Goal: Task Accomplishment & Management: Manage account settings

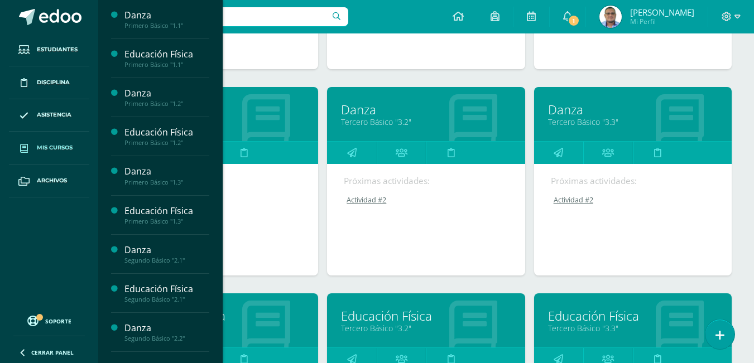
scroll to position [949, 0]
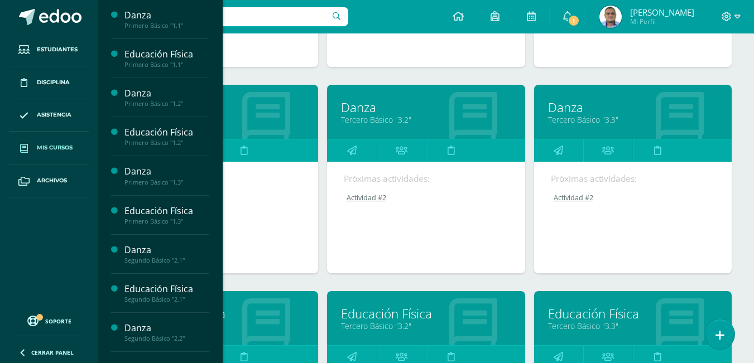
click at [580, 115] on link "Tercero Básico "3.3"" at bounding box center [633, 119] width 170 height 11
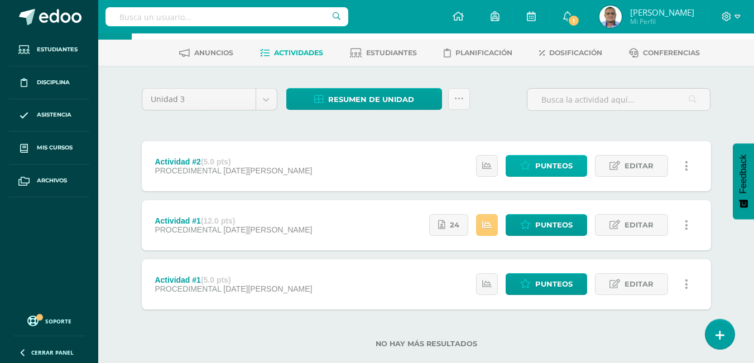
scroll to position [65, 0]
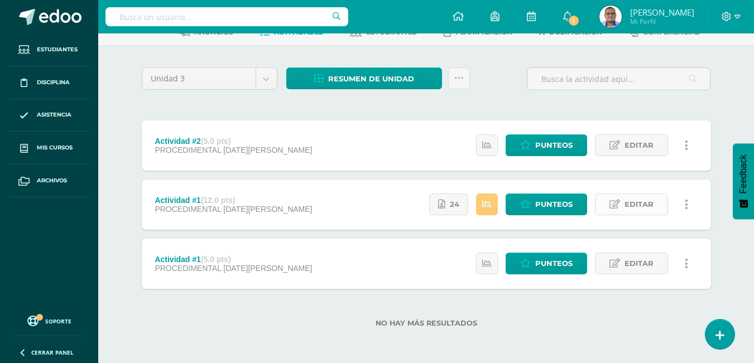
click at [630, 207] on span "Editar" at bounding box center [639, 204] width 29 height 21
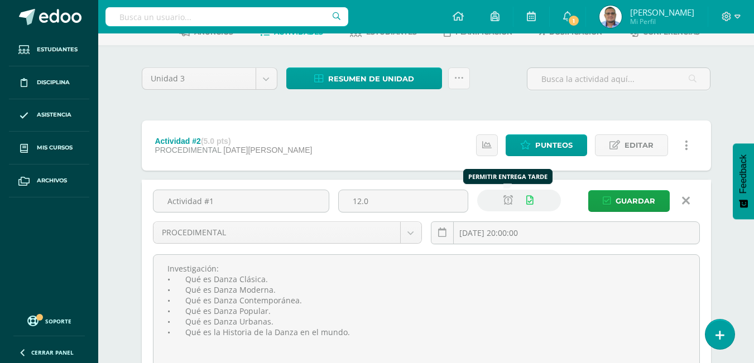
click at [503, 201] on icon at bounding box center [507, 200] width 9 height 9
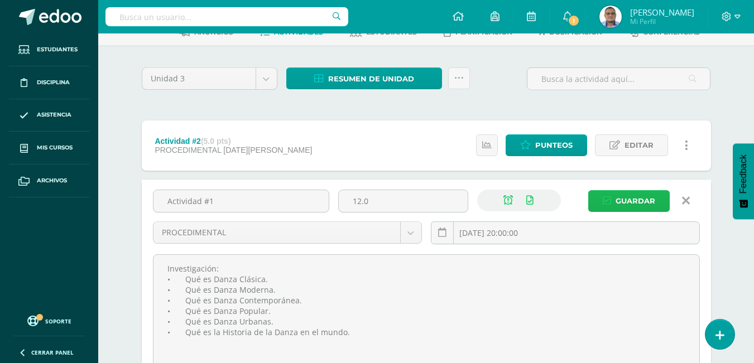
click at [640, 197] on span "Guardar" at bounding box center [636, 201] width 40 height 21
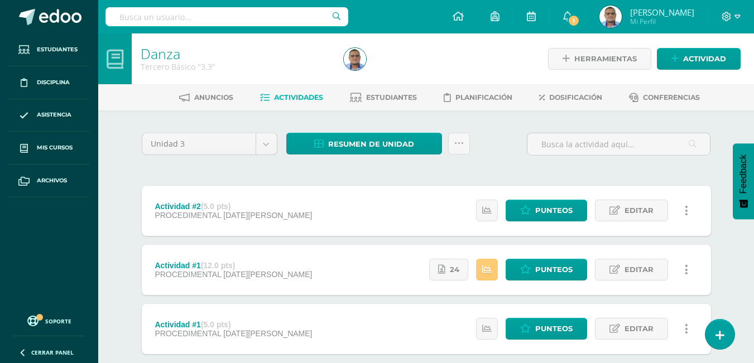
scroll to position [65, 0]
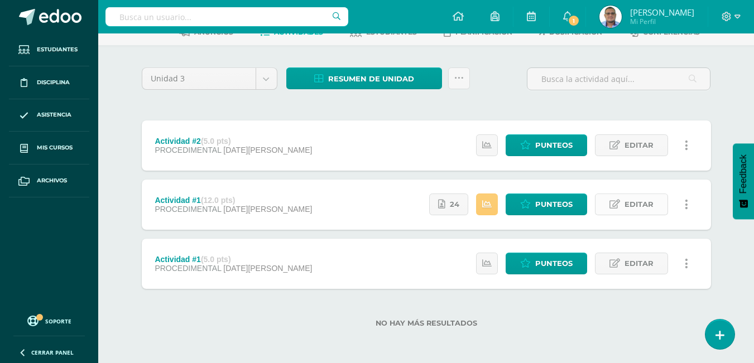
click at [647, 206] on span "Editar" at bounding box center [639, 204] width 29 height 21
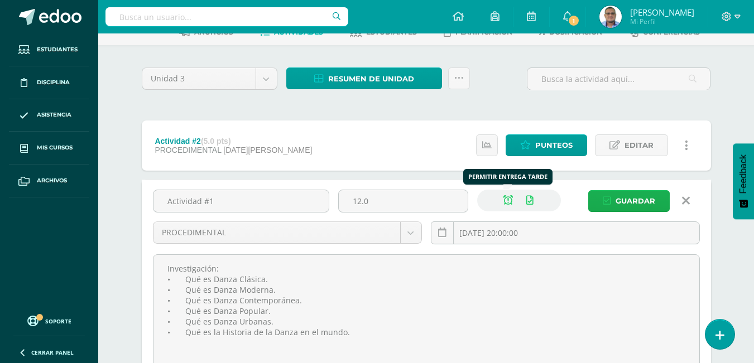
drag, startPoint x: 507, startPoint y: 203, endPoint x: 596, endPoint y: 199, distance: 88.8
click at [510, 203] on icon at bounding box center [507, 200] width 9 height 9
click at [628, 197] on span "Guardar" at bounding box center [636, 201] width 40 height 21
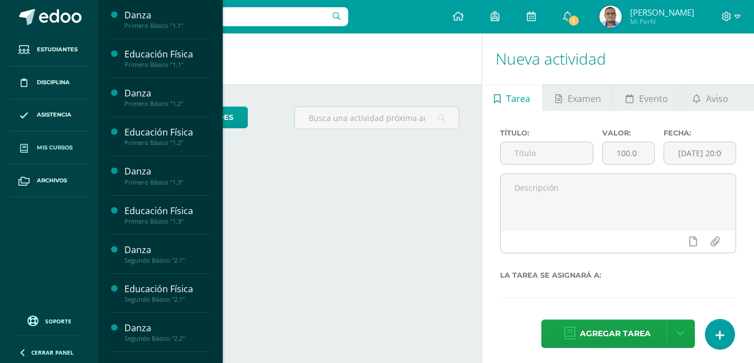
click at [60, 144] on span "Mis cursos" at bounding box center [55, 147] width 36 height 9
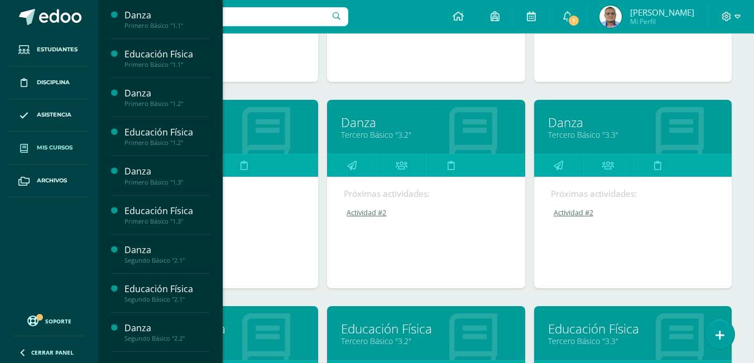
scroll to position [1092, 0]
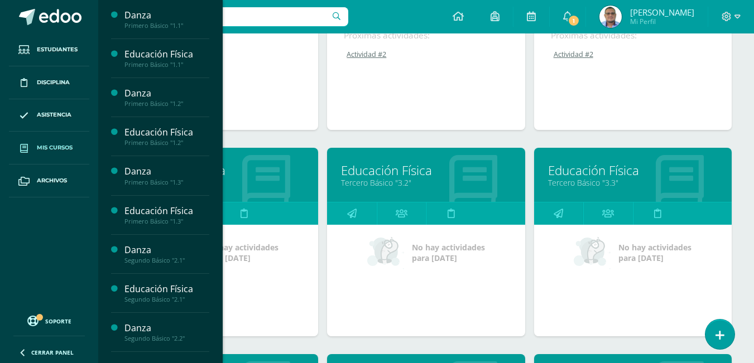
click at [583, 185] on link "Tercero Básico "3.3"" at bounding box center [633, 182] width 170 height 11
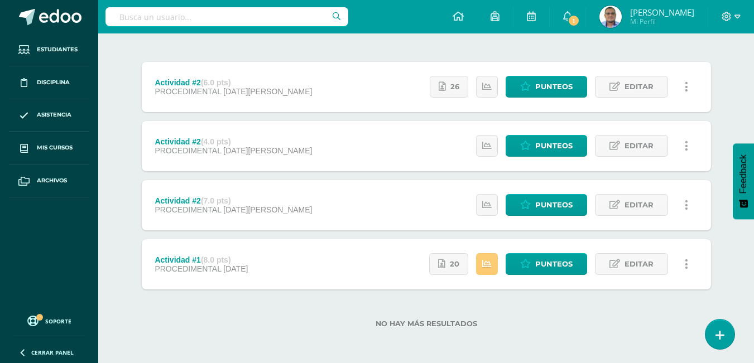
scroll to position [124, 0]
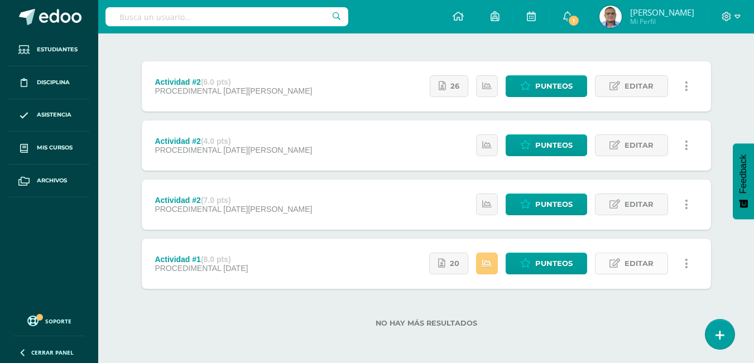
click at [632, 262] on span "Editar" at bounding box center [639, 263] width 29 height 21
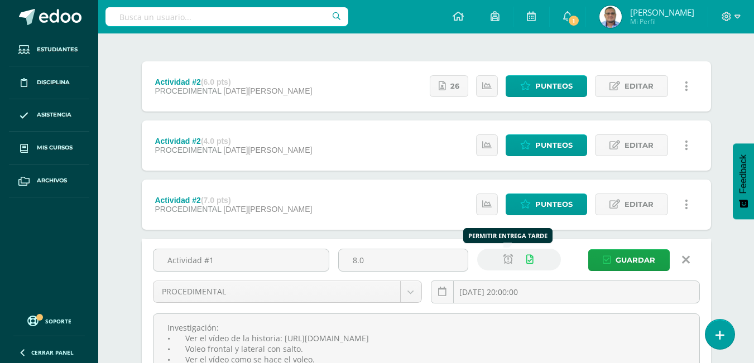
click at [513, 259] on link at bounding box center [508, 260] width 22 height 22
click at [512, 261] on link at bounding box center [508, 260] width 22 height 22
drag, startPoint x: 684, startPoint y: 262, endPoint x: 626, endPoint y: 169, distance: 110.3
click at [684, 261] on icon at bounding box center [686, 260] width 8 height 12
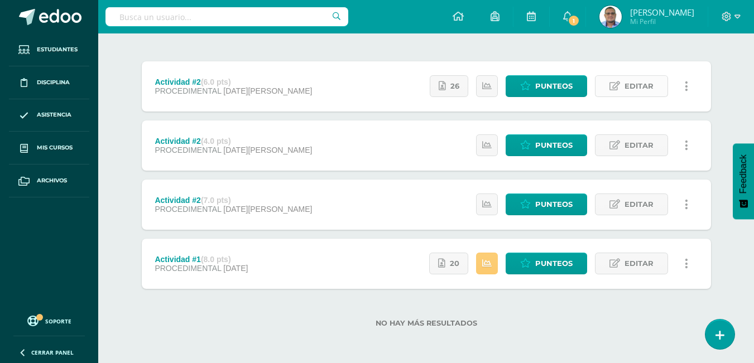
click at [640, 88] on span "Editar" at bounding box center [639, 86] width 29 height 21
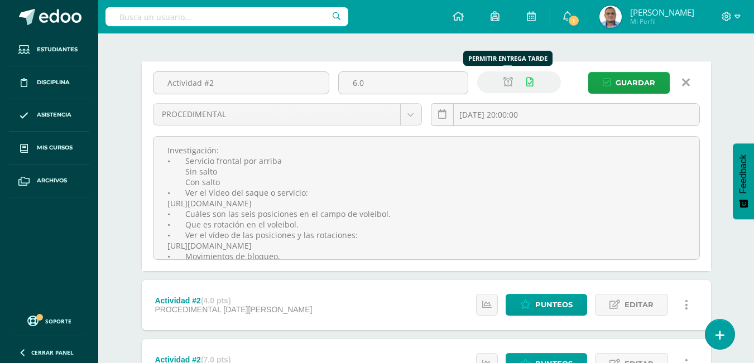
click at [512, 83] on icon at bounding box center [507, 82] width 9 height 9
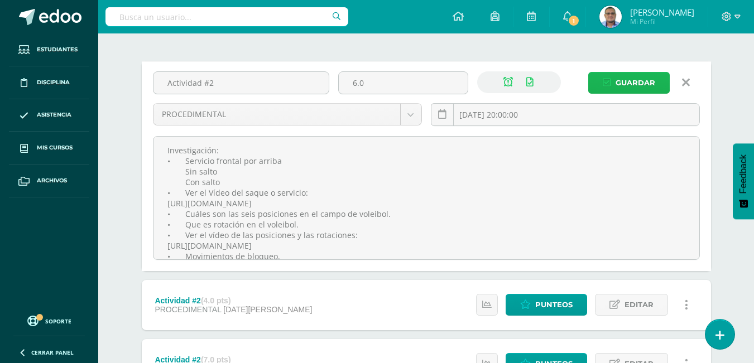
click at [628, 80] on span "Guardar" at bounding box center [636, 83] width 40 height 21
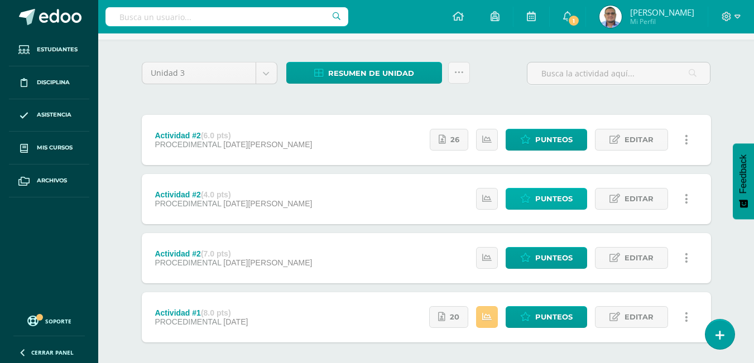
scroll to position [112, 0]
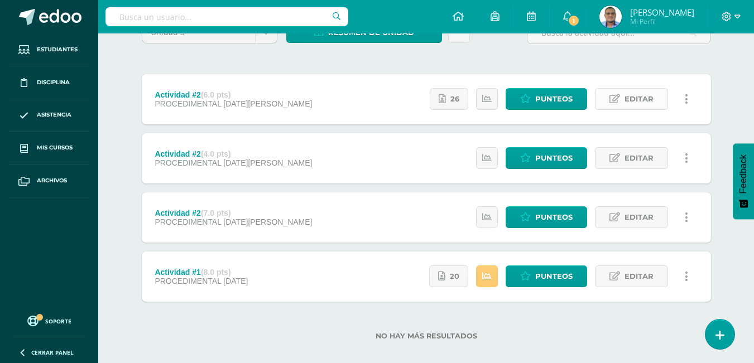
click at [644, 98] on span "Editar" at bounding box center [639, 99] width 29 height 21
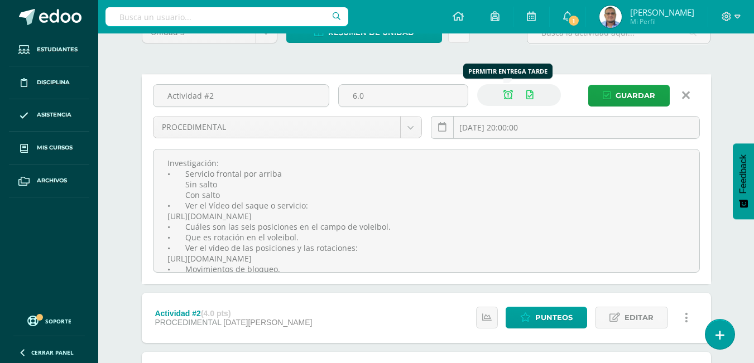
click at [509, 94] on icon at bounding box center [507, 94] width 9 height 9
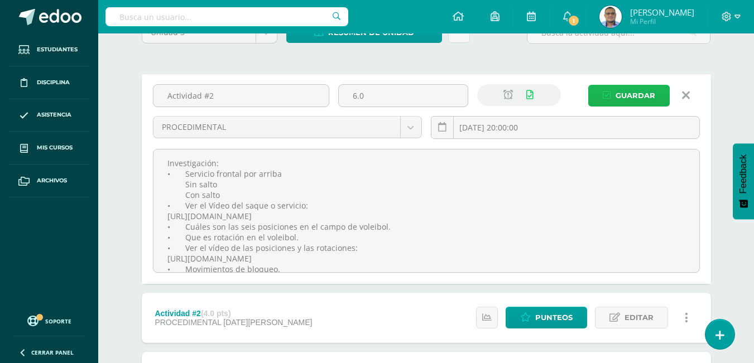
click at [625, 98] on span "Guardar" at bounding box center [636, 95] width 40 height 21
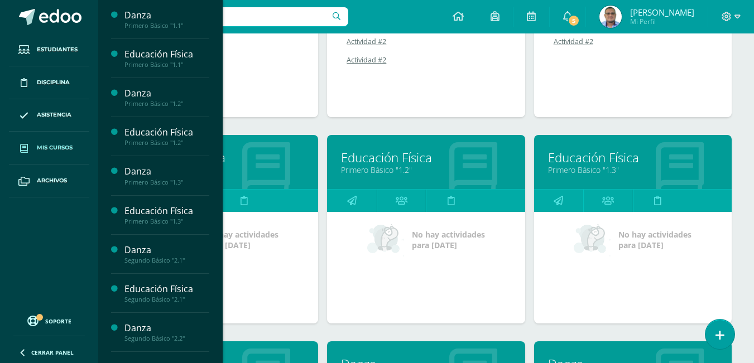
scroll to position [534, 0]
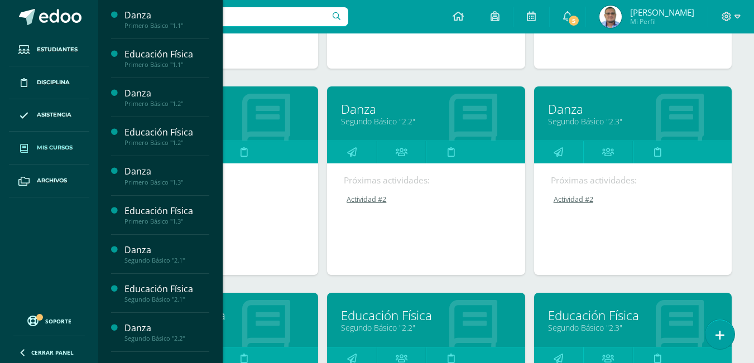
click at [371, 115] on link "Danza" at bounding box center [426, 108] width 170 height 17
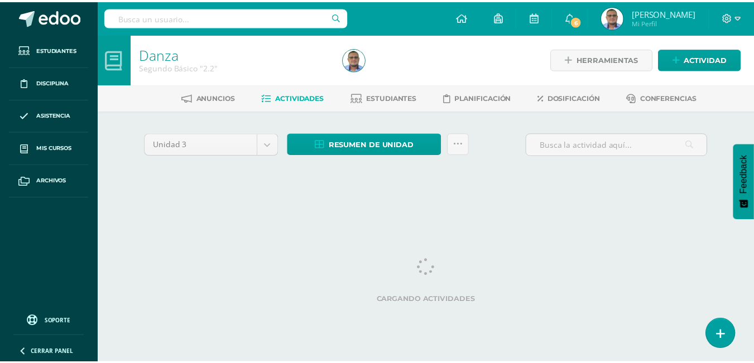
scroll to position [65, 0]
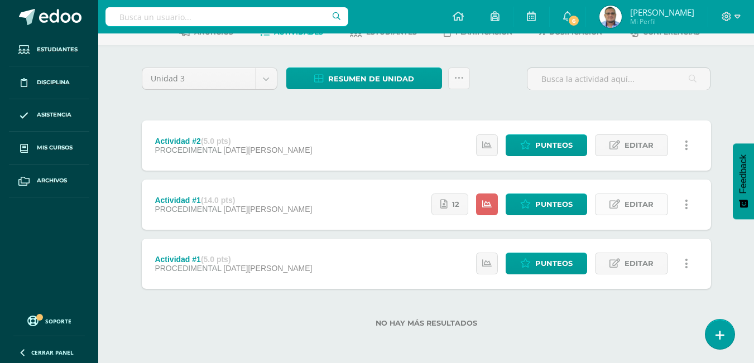
click at [642, 205] on span "Editar" at bounding box center [639, 204] width 29 height 21
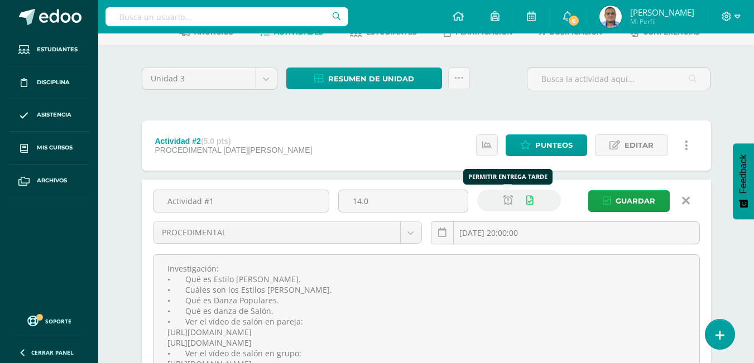
click at [508, 201] on icon at bounding box center [507, 200] width 9 height 9
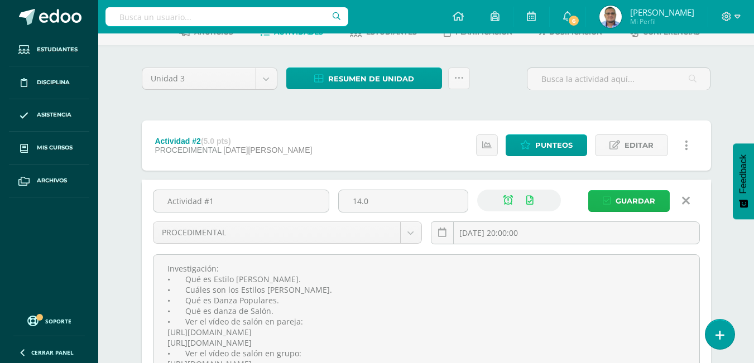
click at [628, 197] on span "Guardar" at bounding box center [636, 201] width 40 height 21
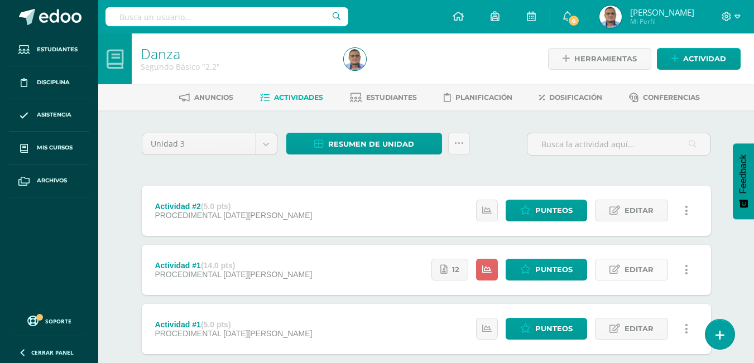
scroll to position [65, 0]
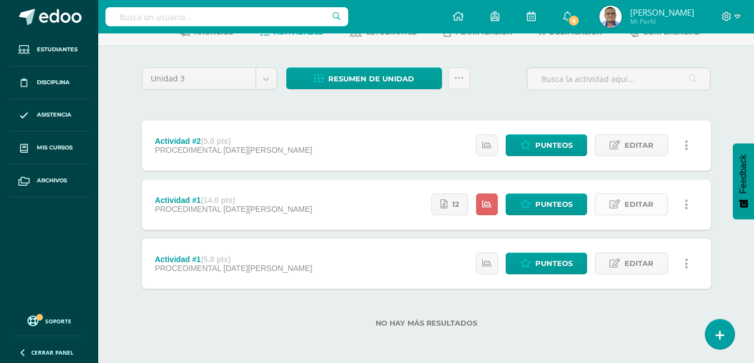
click at [642, 209] on span "Editar" at bounding box center [639, 204] width 29 height 21
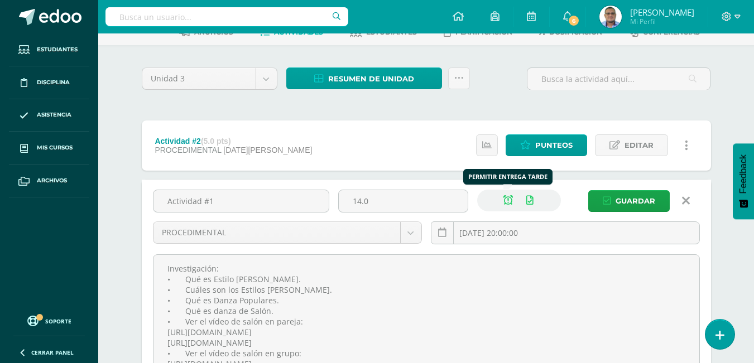
click at [506, 198] on icon at bounding box center [507, 200] width 9 height 9
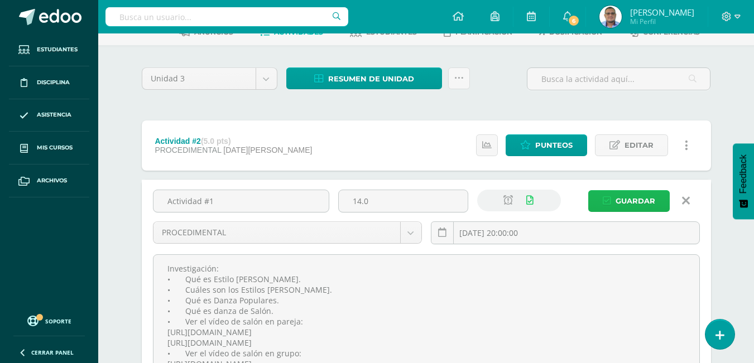
click at [632, 201] on span "Guardar" at bounding box center [636, 201] width 40 height 21
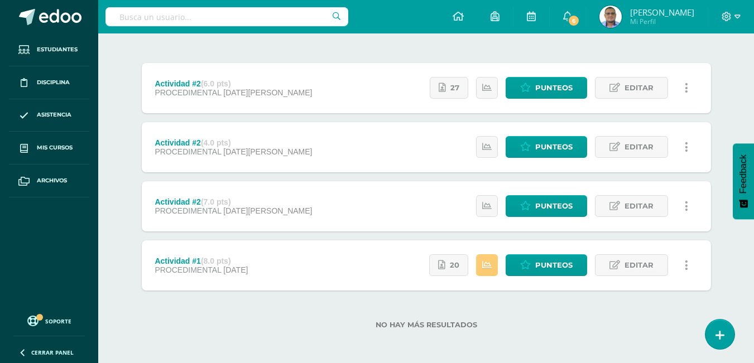
scroll to position [124, 0]
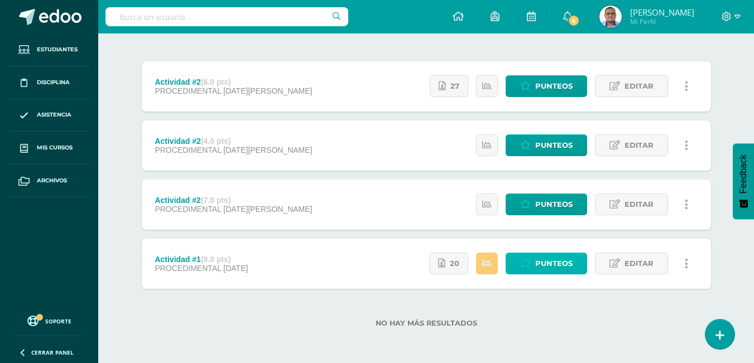
click at [548, 266] on span "Punteos" at bounding box center [553, 263] width 37 height 21
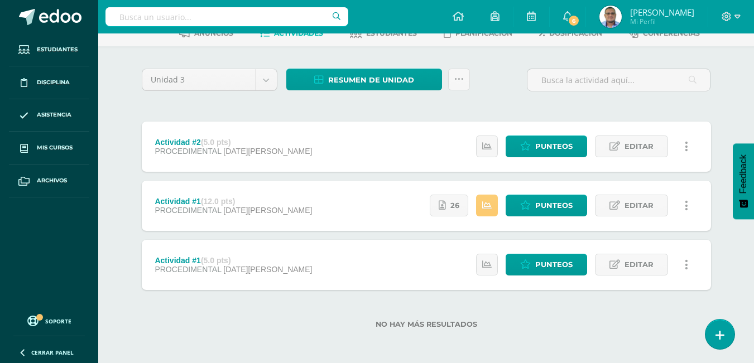
scroll to position [65, 0]
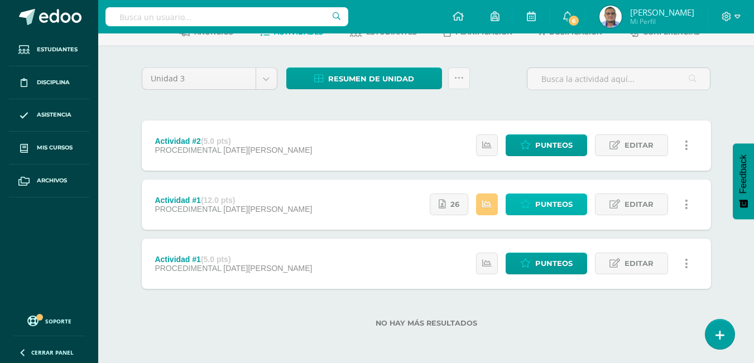
click at [540, 200] on span "Punteos" at bounding box center [553, 204] width 37 height 21
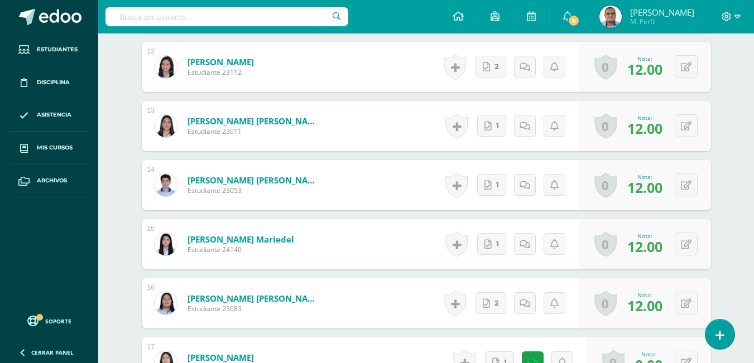
scroll to position [1199, 0]
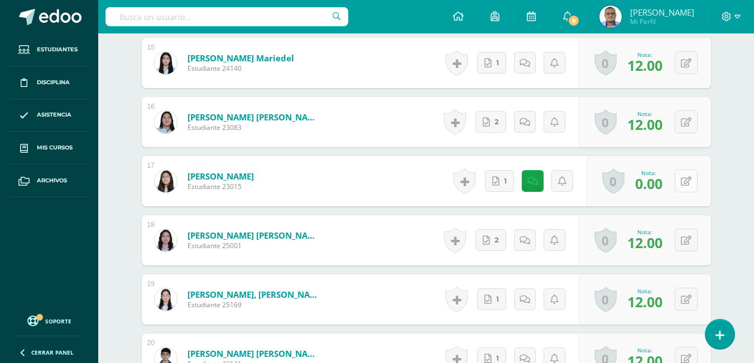
drag, startPoint x: 688, startPoint y: 184, endPoint x: 682, endPoint y: 189, distance: 7.5
click at [688, 184] on icon at bounding box center [686, 181] width 11 height 9
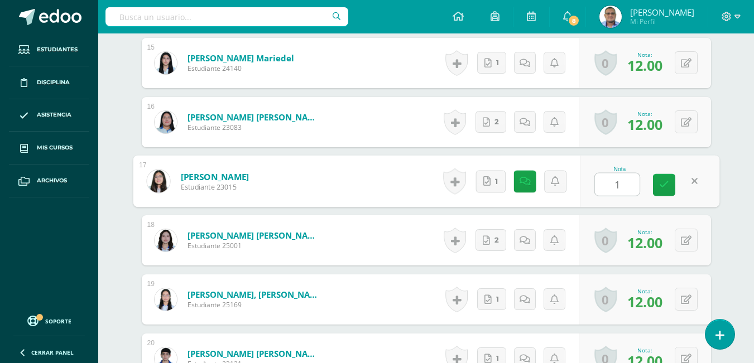
type input "12"
click at [663, 183] on icon at bounding box center [664, 184] width 10 height 9
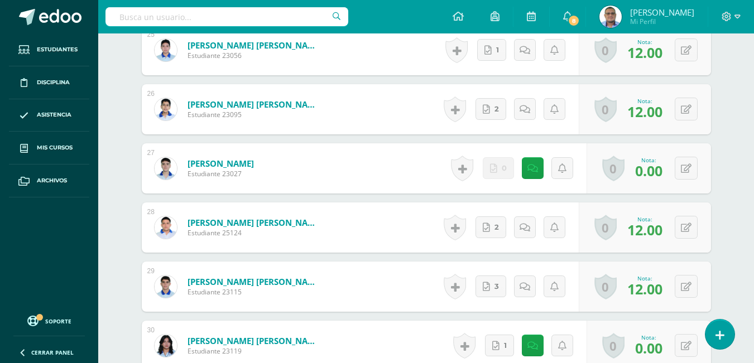
scroll to position [1926, 0]
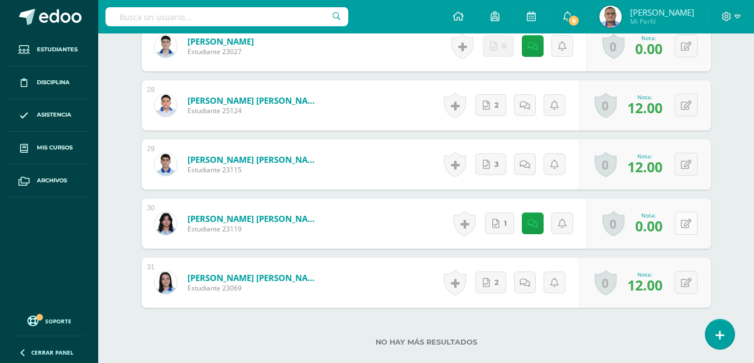
click at [691, 222] on button at bounding box center [686, 223] width 23 height 23
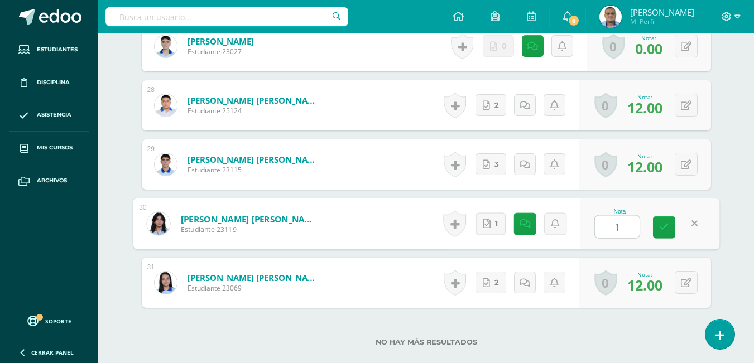
type input "12"
click at [659, 222] on link at bounding box center [664, 228] width 22 height 22
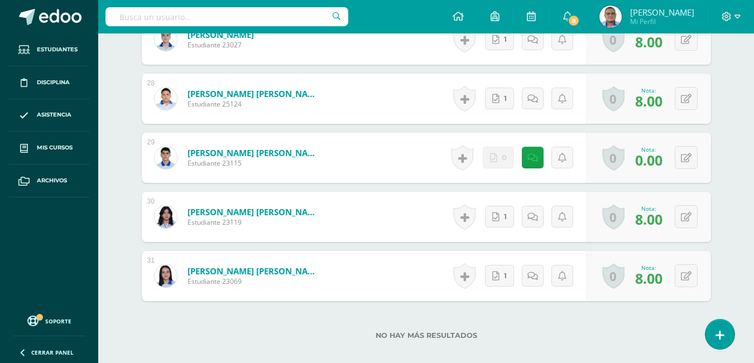
scroll to position [1999, 0]
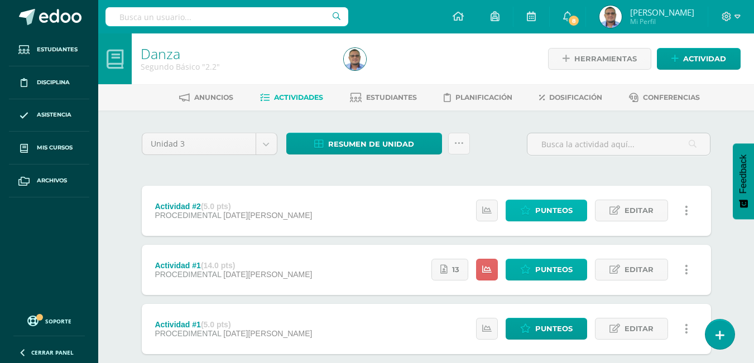
click at [551, 204] on span "Punteos" at bounding box center [553, 210] width 37 height 21
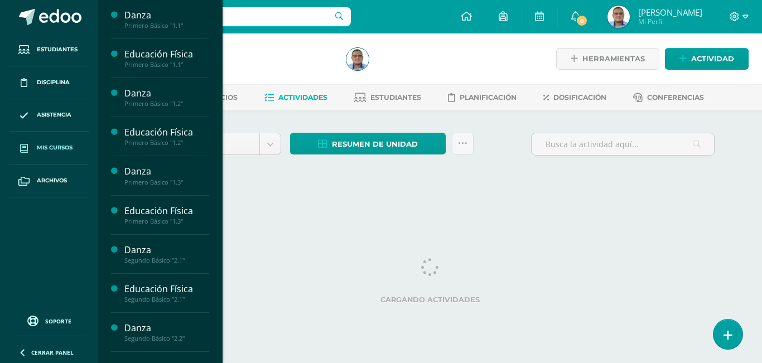
click at [51, 147] on span "Mis cursos" at bounding box center [55, 147] width 36 height 9
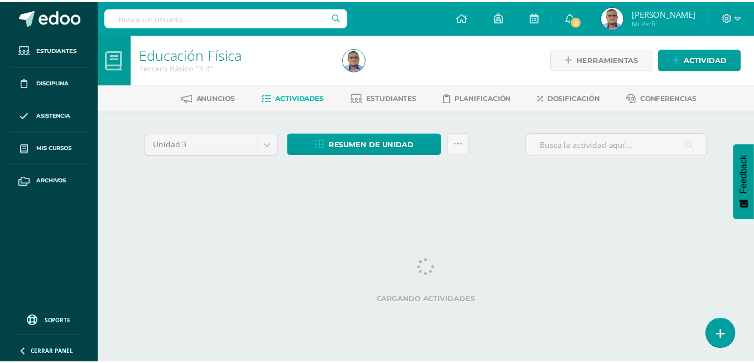
scroll to position [0, 4]
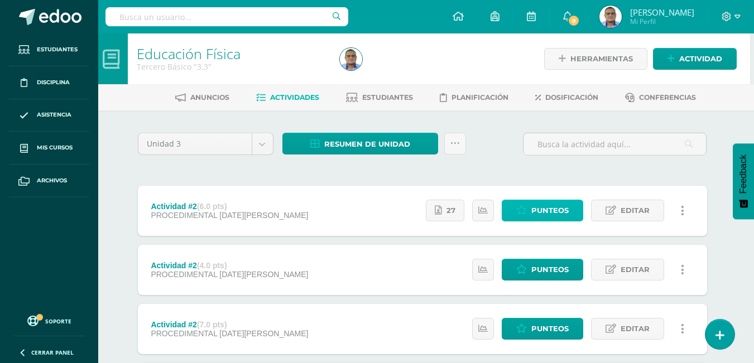
click at [558, 204] on span "Punteos" at bounding box center [549, 210] width 37 height 21
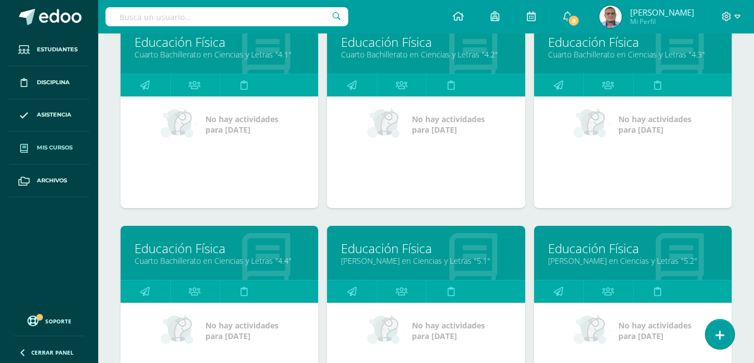
scroll to position [1539, 0]
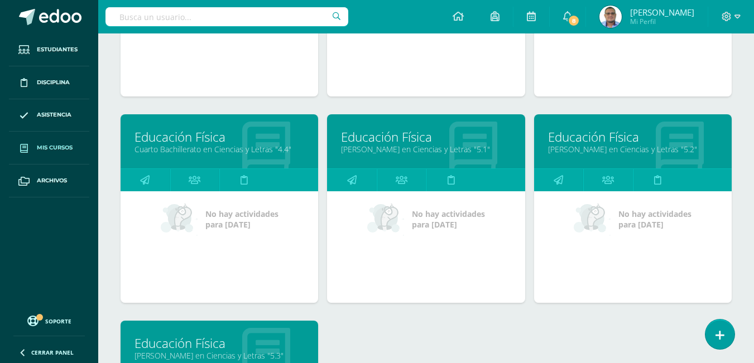
click at [223, 341] on link "Educación Física" at bounding box center [220, 343] width 170 height 17
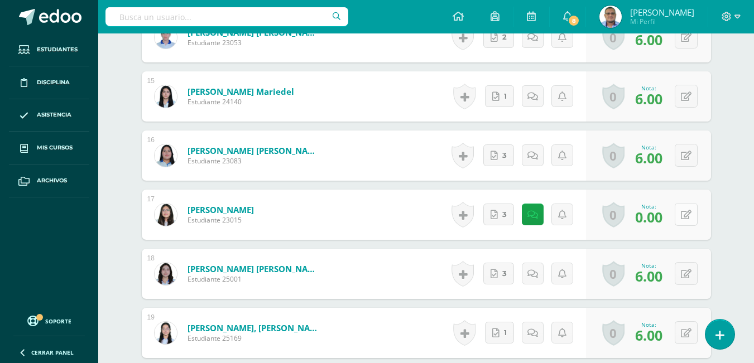
scroll to position [1177, 0]
click at [684, 213] on icon at bounding box center [686, 214] width 11 height 9
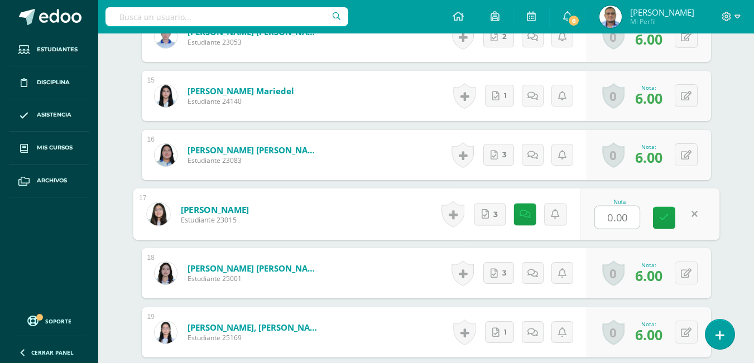
scroll to position [1178, 0]
type input "6"
click at [663, 216] on icon at bounding box center [664, 217] width 10 height 9
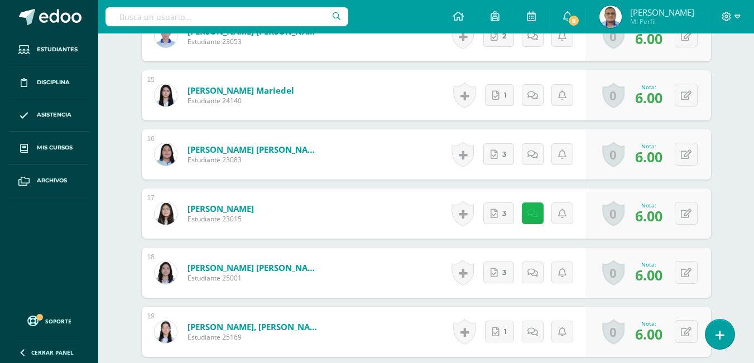
click at [539, 212] on link at bounding box center [533, 214] width 22 height 22
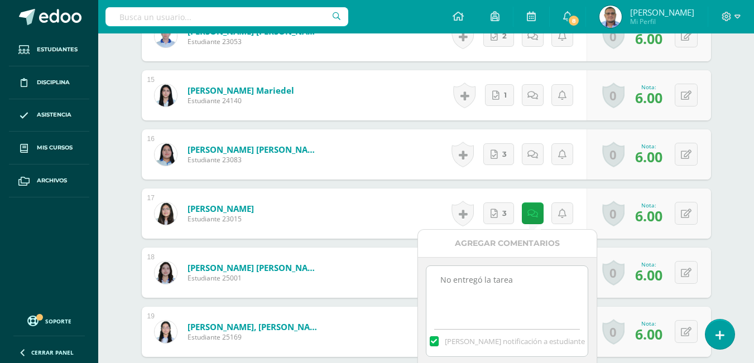
drag, startPoint x: 477, startPoint y: 285, endPoint x: 433, endPoint y: 286, distance: 43.6
click at [432, 287] on textarea "No entregó la tarea" at bounding box center [506, 294] width 161 height 56
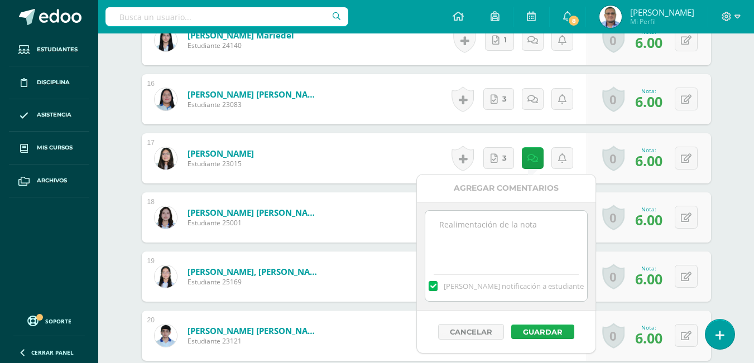
scroll to position [1234, 0]
click at [554, 329] on button "Guardar" at bounding box center [541, 331] width 63 height 15
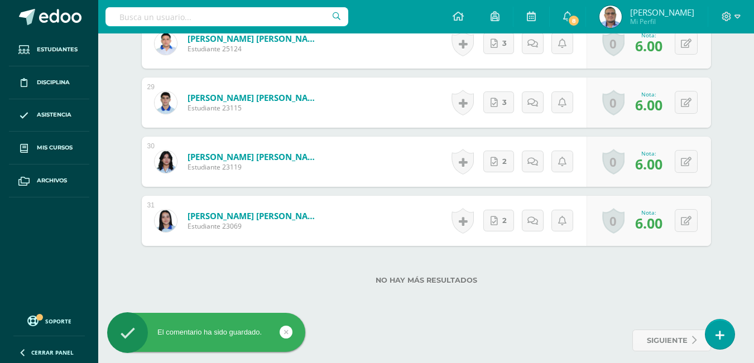
scroll to position [2009, 0]
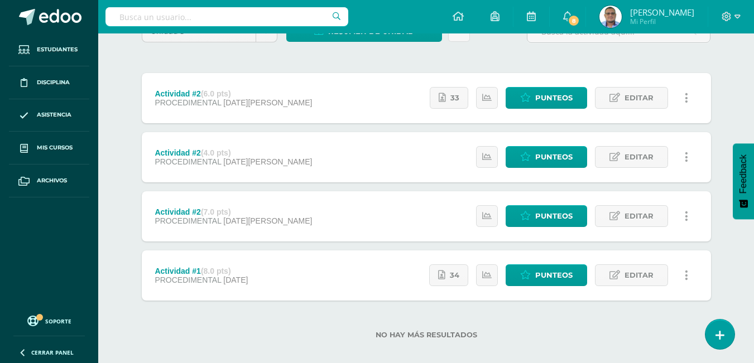
scroll to position [124, 0]
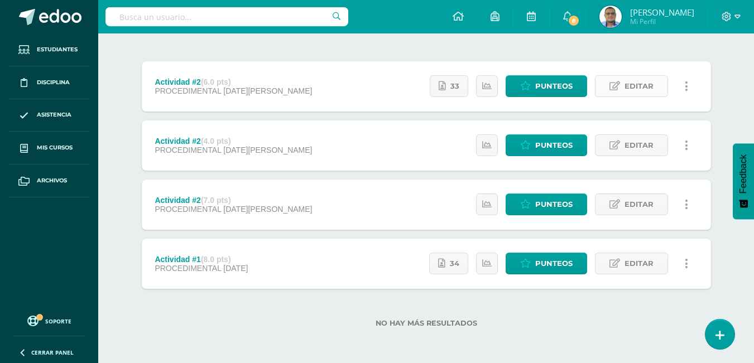
click at [616, 83] on icon at bounding box center [615, 85] width 11 height 9
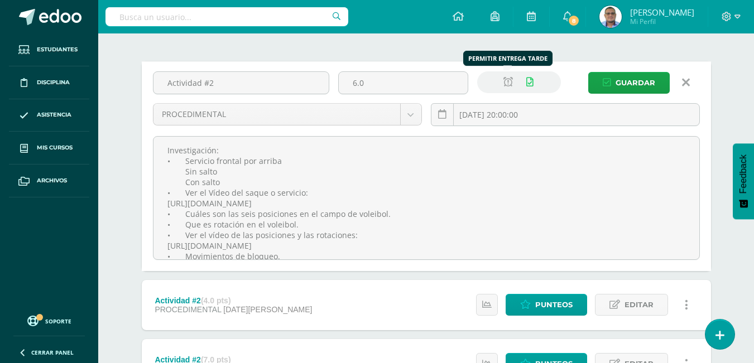
click at [506, 84] on icon at bounding box center [507, 82] width 9 height 9
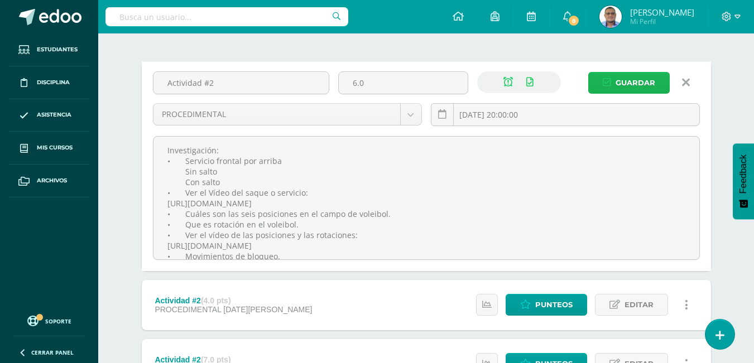
click at [649, 84] on span "Guardar" at bounding box center [636, 83] width 40 height 21
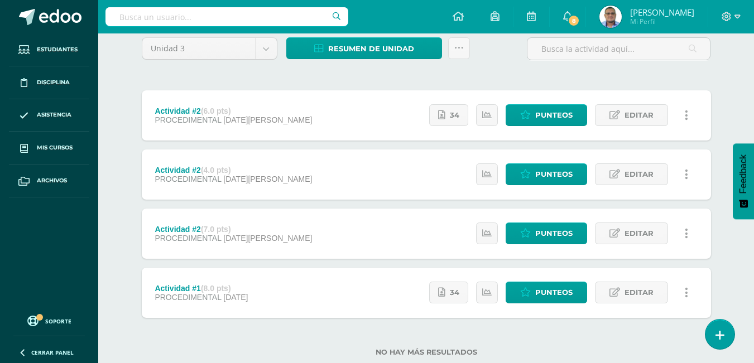
scroll to position [124, 0]
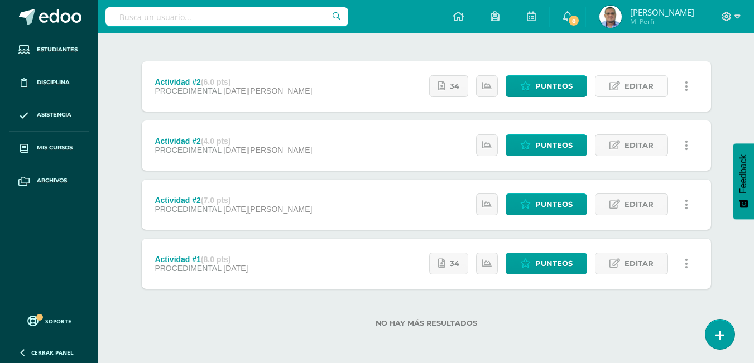
click at [628, 83] on span "Editar" at bounding box center [639, 86] width 29 height 21
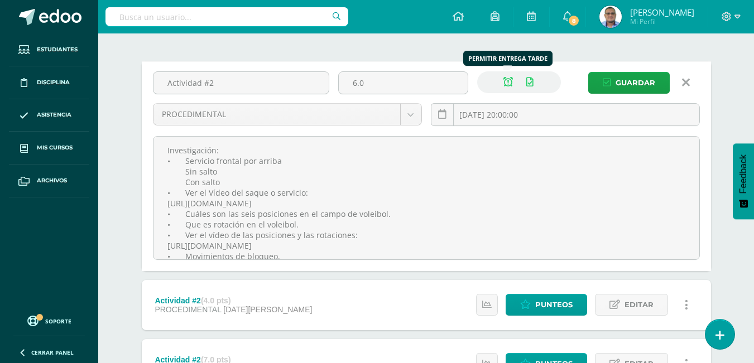
click at [507, 84] on icon at bounding box center [507, 82] width 9 height 9
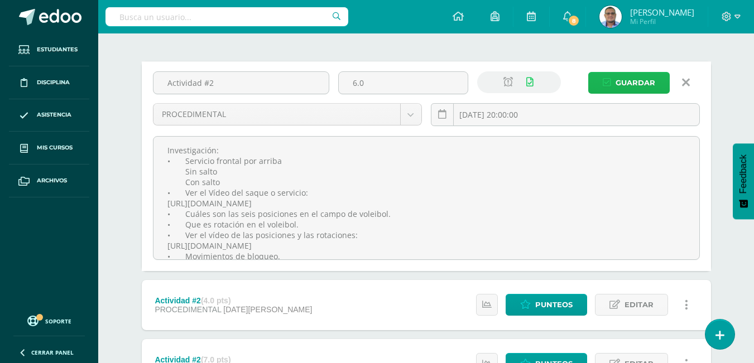
click at [649, 85] on span "Guardar" at bounding box center [636, 83] width 40 height 21
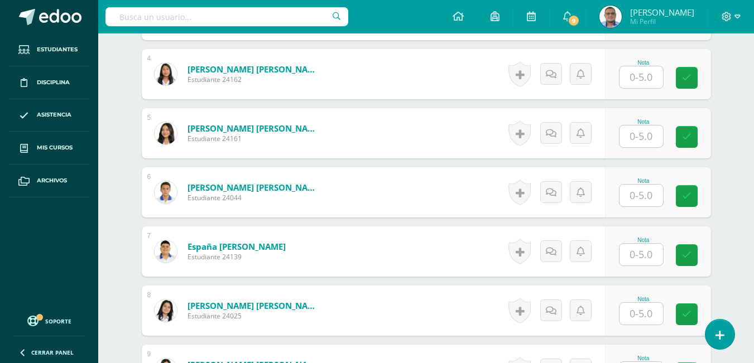
scroll to position [215, 0]
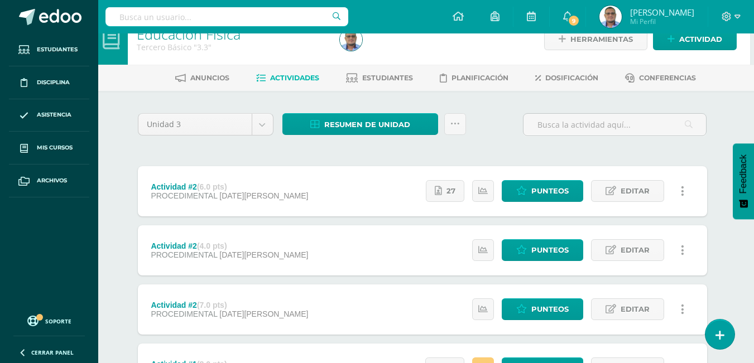
scroll to position [0, 4]
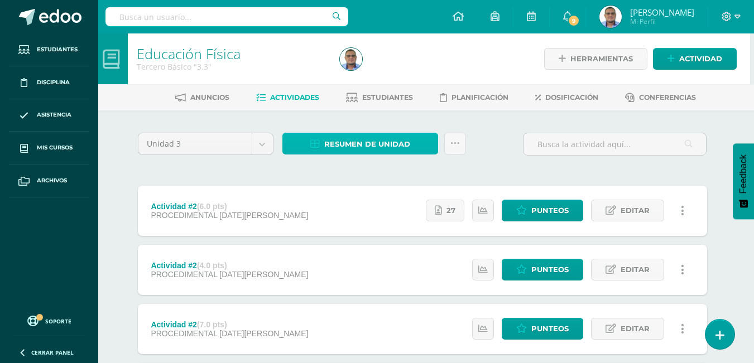
click at [373, 143] on span "Resumen de unidad" at bounding box center [367, 144] width 86 height 21
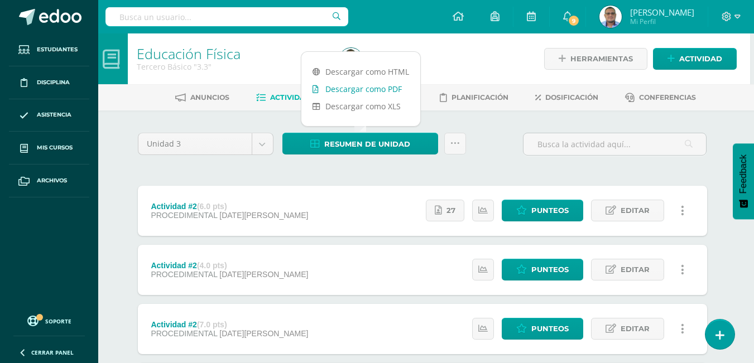
click at [354, 93] on link "Descargar como PDF" at bounding box center [360, 88] width 119 height 17
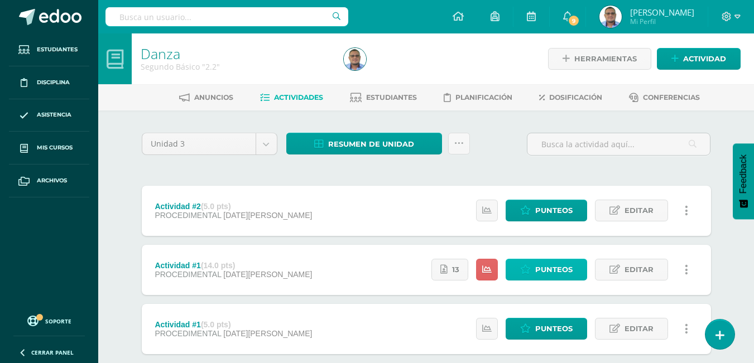
click at [551, 267] on span "Punteos" at bounding box center [553, 270] width 37 height 21
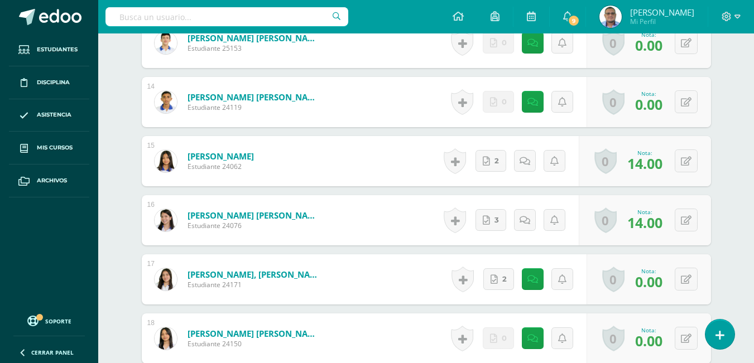
scroll to position [1173, 0]
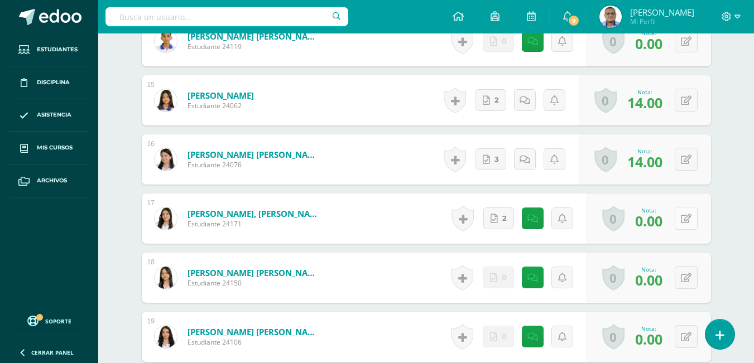
click at [685, 223] on icon at bounding box center [686, 218] width 11 height 9
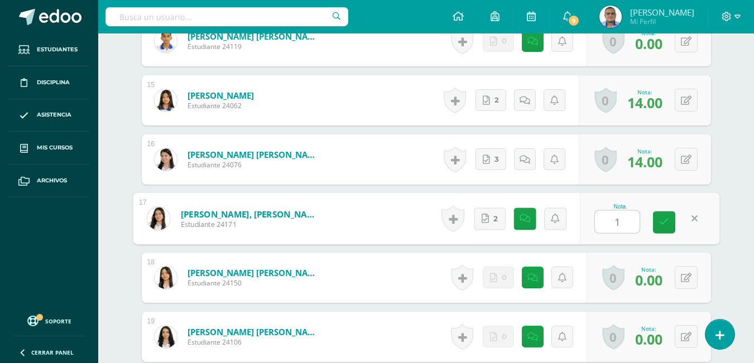
type input "14"
click at [665, 223] on icon at bounding box center [664, 222] width 10 height 9
click at [525, 224] on link at bounding box center [528, 219] width 22 height 22
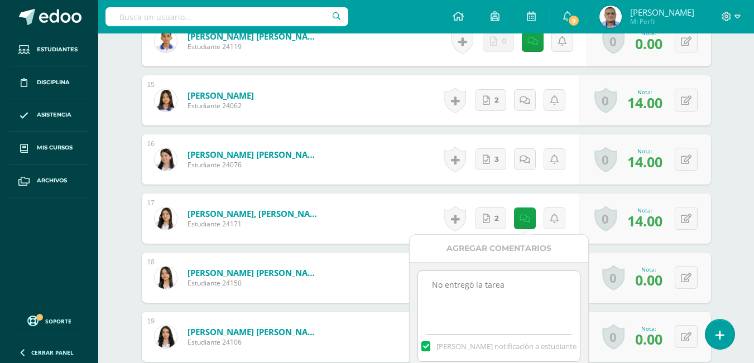
drag, startPoint x: 514, startPoint y: 288, endPoint x: 421, endPoint y: 288, distance: 92.7
click at [421, 288] on textarea "No entregó la tarea" at bounding box center [498, 299] width 161 height 56
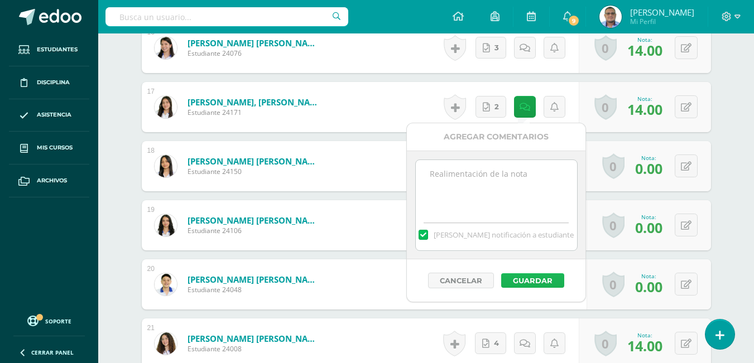
click at [529, 284] on button "Guardar" at bounding box center [532, 280] width 63 height 15
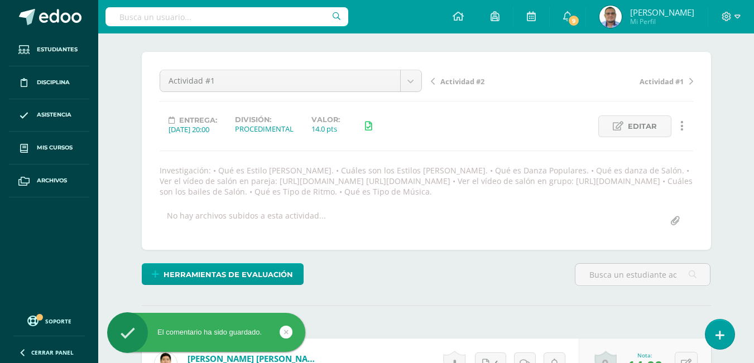
scroll to position [0, 0]
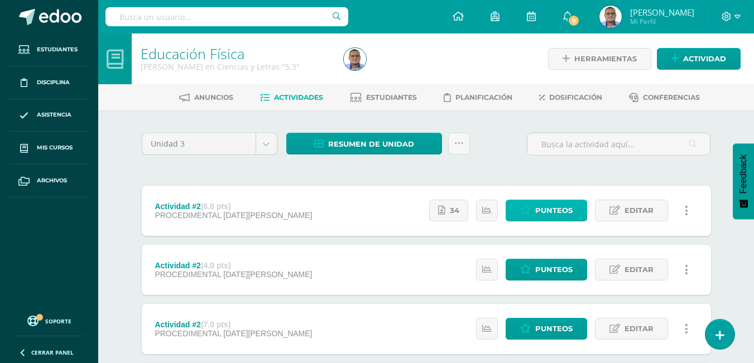
click at [553, 208] on span "Punteos" at bounding box center [553, 210] width 37 height 21
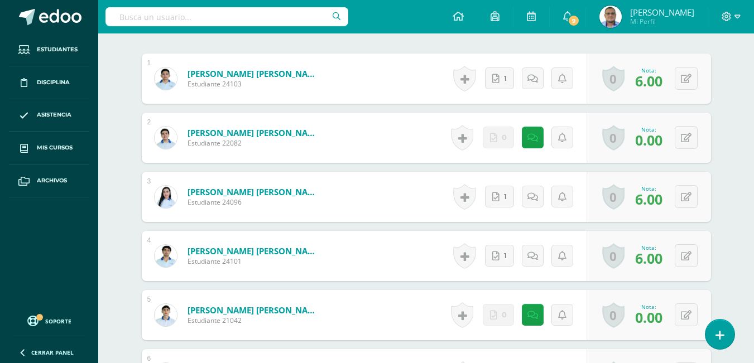
scroll to position [345, 0]
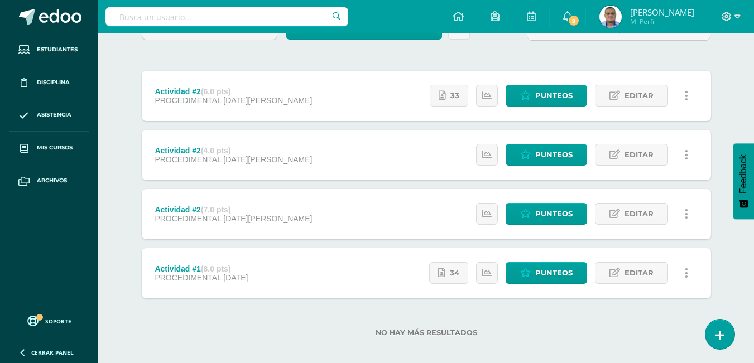
scroll to position [124, 0]
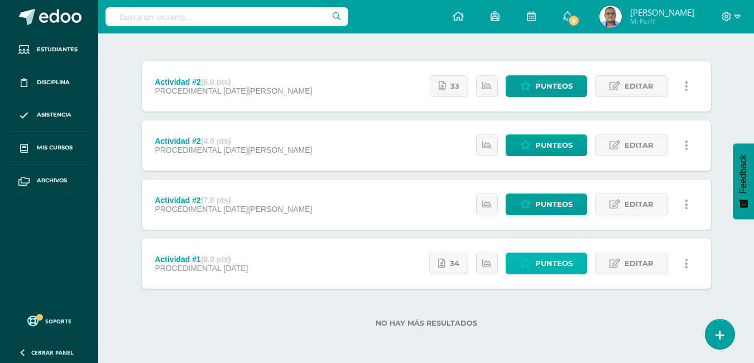
click at [564, 262] on span "Punteos" at bounding box center [553, 263] width 37 height 21
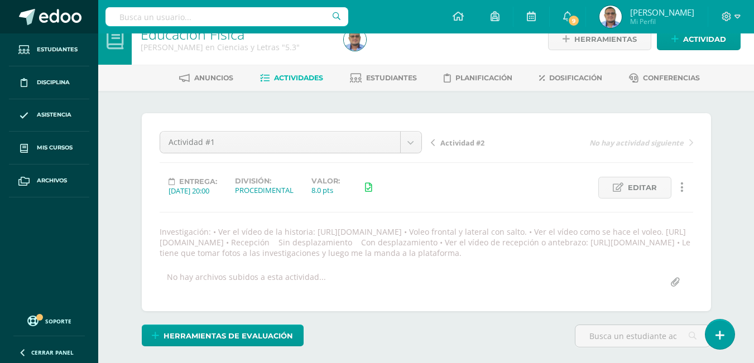
scroll to position [20, 0]
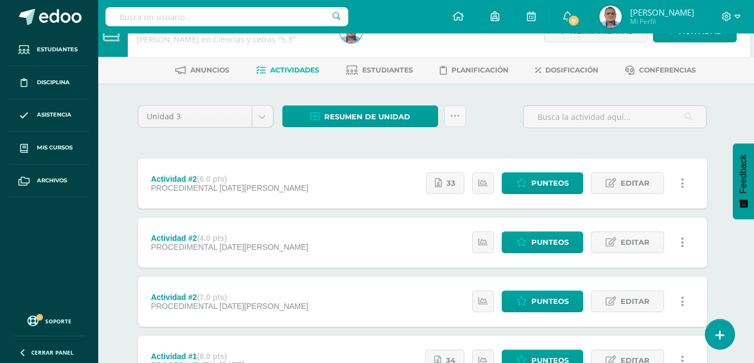
scroll to position [13, 4]
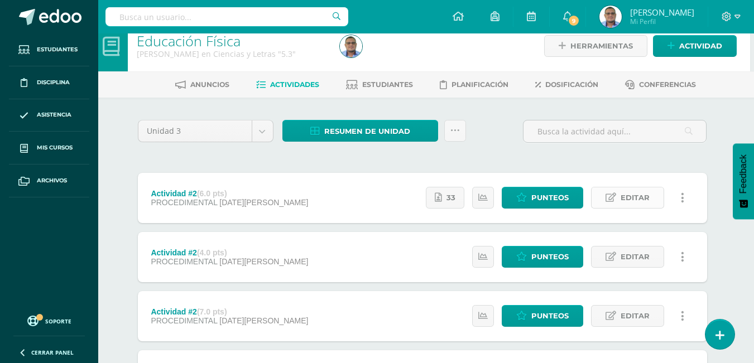
click at [625, 200] on span "Editar" at bounding box center [635, 198] width 29 height 21
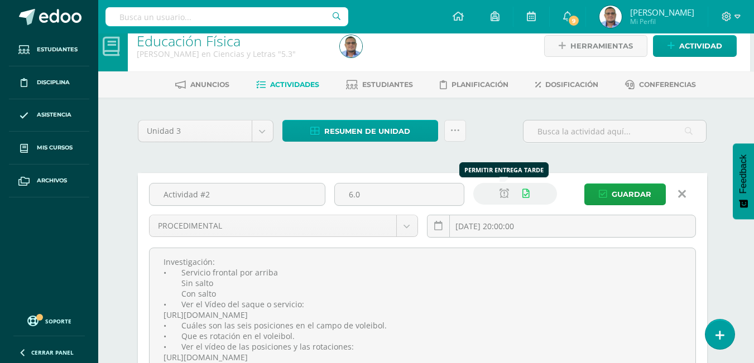
click at [502, 193] on icon at bounding box center [504, 193] width 9 height 9
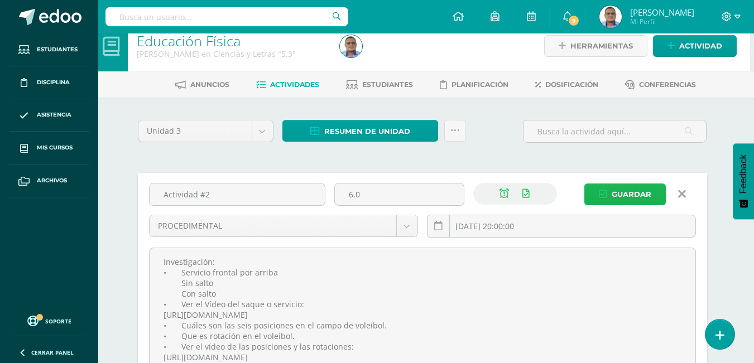
click at [614, 191] on span "Guardar" at bounding box center [632, 194] width 40 height 21
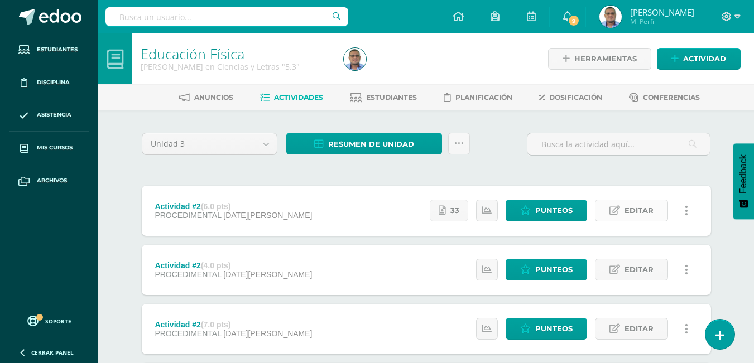
click at [625, 207] on span "Editar" at bounding box center [639, 210] width 29 height 21
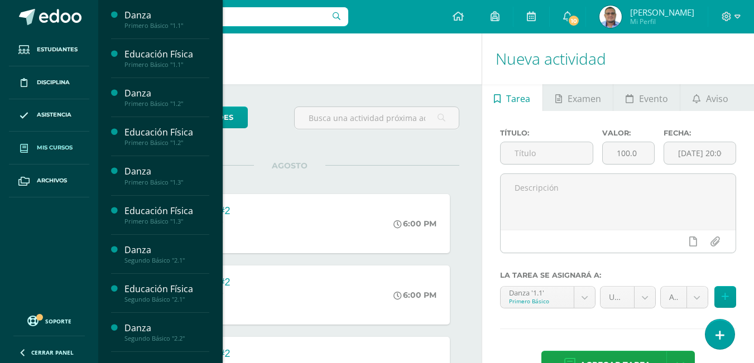
click at [55, 148] on span "Mis cursos" at bounding box center [55, 147] width 36 height 9
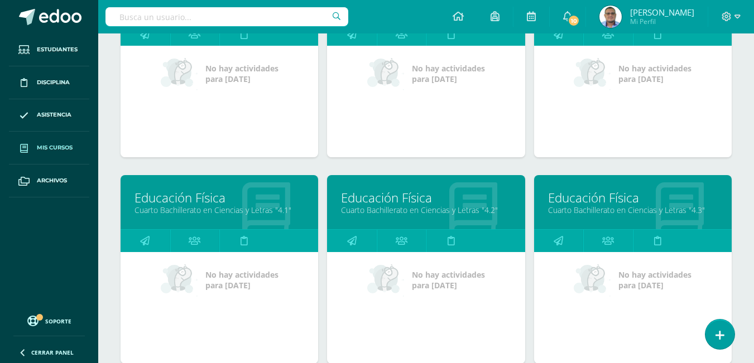
scroll to position [1544, 0]
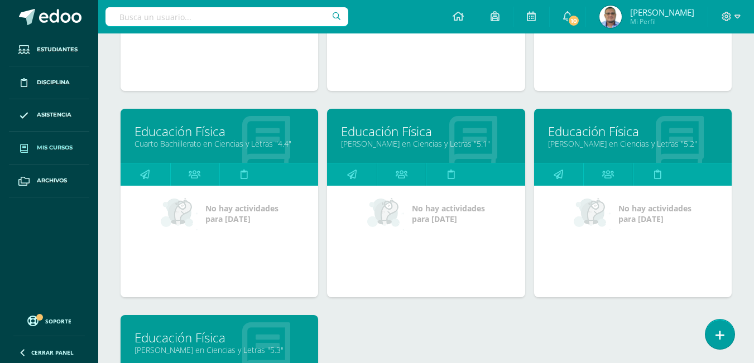
click at [187, 339] on link "Educación Física" at bounding box center [220, 337] width 170 height 17
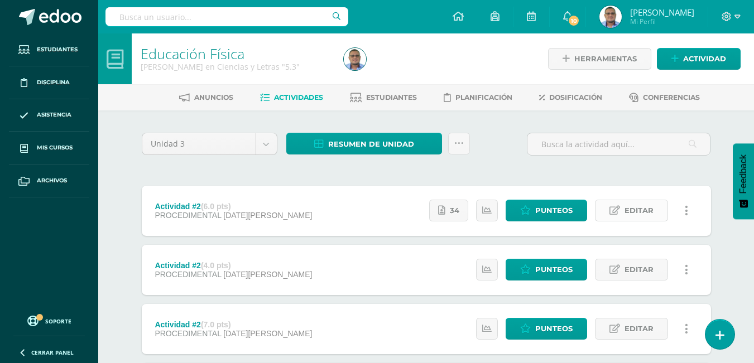
click at [621, 208] on link "Editar" at bounding box center [631, 211] width 73 height 22
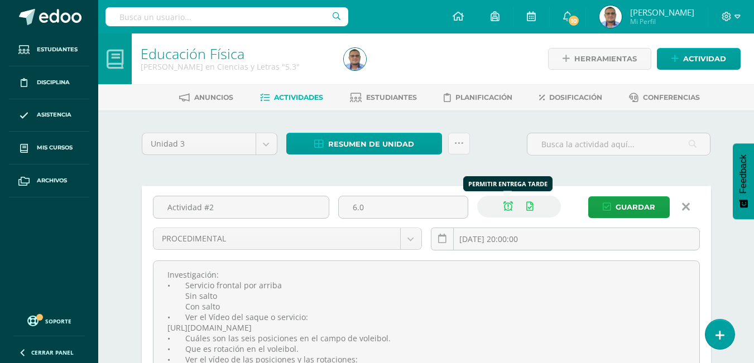
click at [508, 205] on icon at bounding box center [507, 206] width 9 height 9
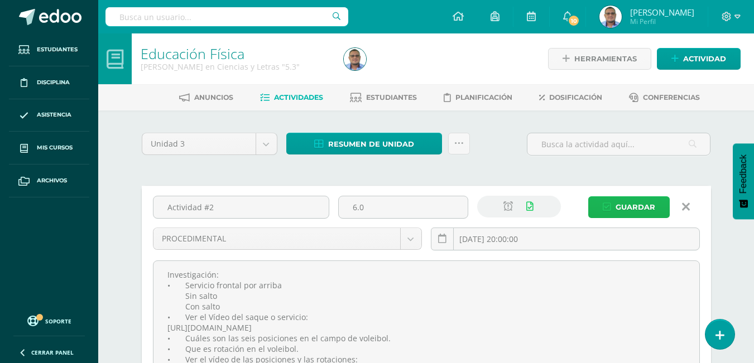
click at [621, 208] on span "Guardar" at bounding box center [636, 207] width 40 height 21
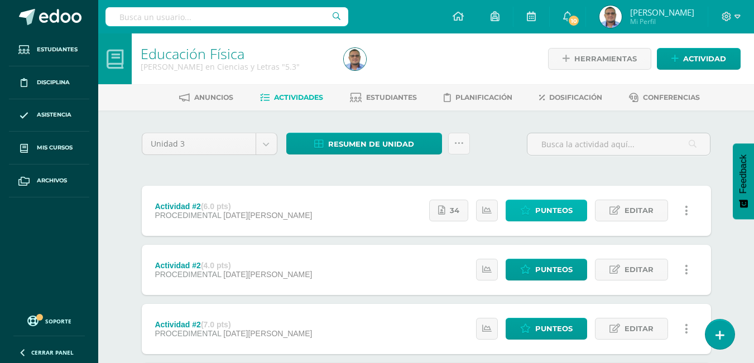
click at [550, 210] on span "Punteos" at bounding box center [553, 210] width 37 height 21
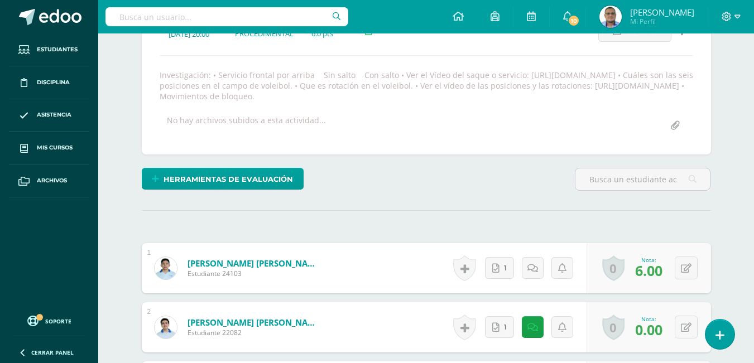
scroll to position [289, 0]
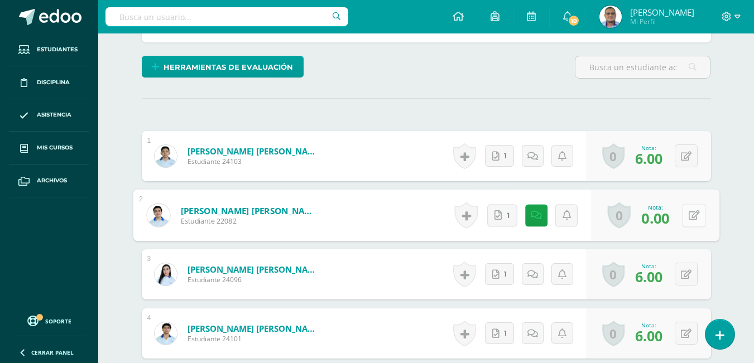
click at [688, 217] on icon at bounding box center [693, 214] width 11 height 9
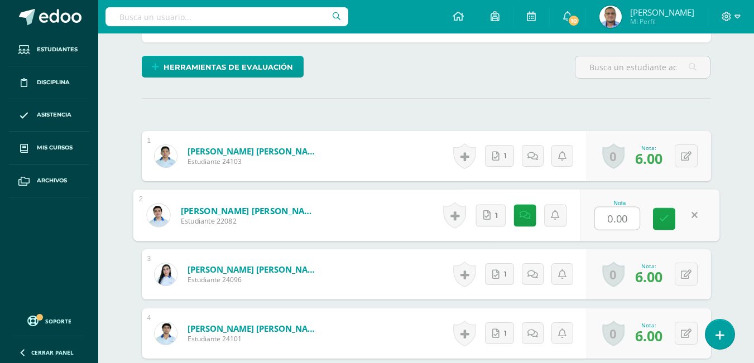
scroll to position [289, 0]
type input "6"
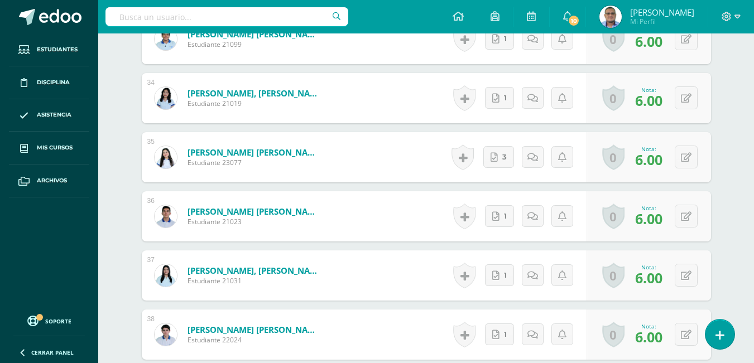
scroll to position [2483, 0]
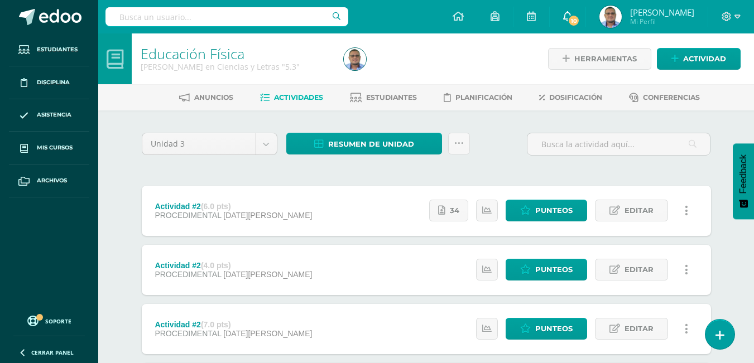
click at [575, 21] on span "10" at bounding box center [574, 21] width 12 height 12
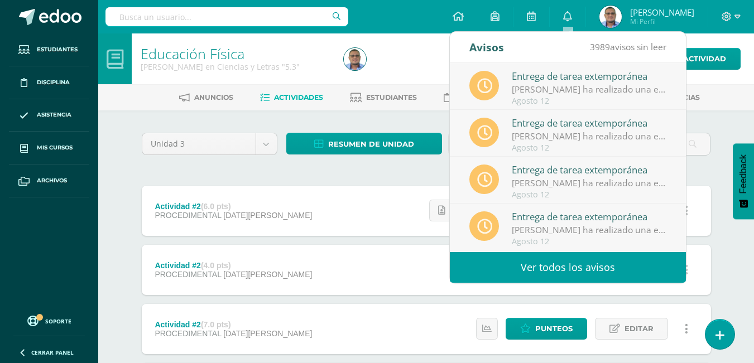
click at [400, 13] on div "Configuración Cerrar sesión [PERSON_NAME] Mi Perfil 10 0 Mis accesos directos A…" at bounding box center [426, 16] width 656 height 33
